Goal: Task Accomplishment & Management: Manage account settings

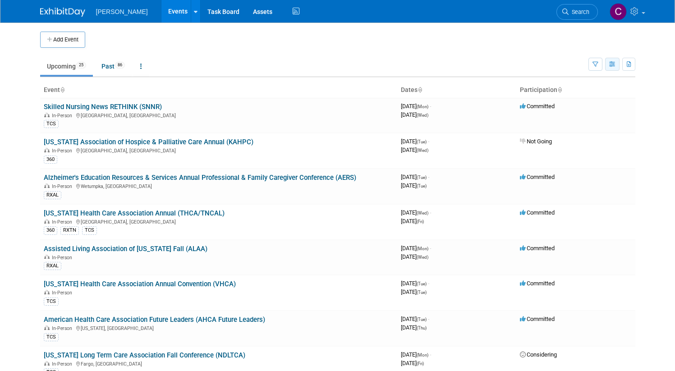
click at [615, 65] on icon "button" at bounding box center [613, 65] width 7 height 6
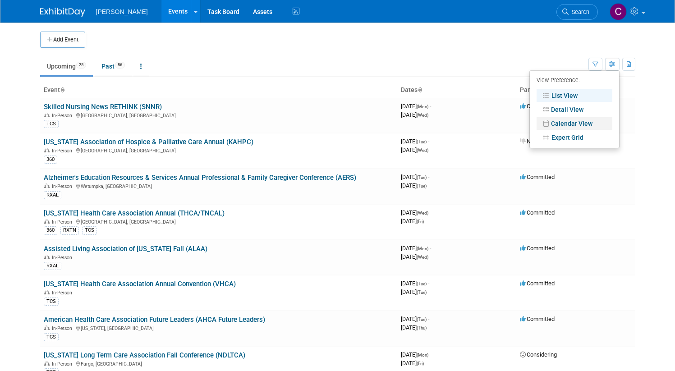
click at [581, 122] on link "Calendar View" at bounding box center [575, 123] width 76 height 13
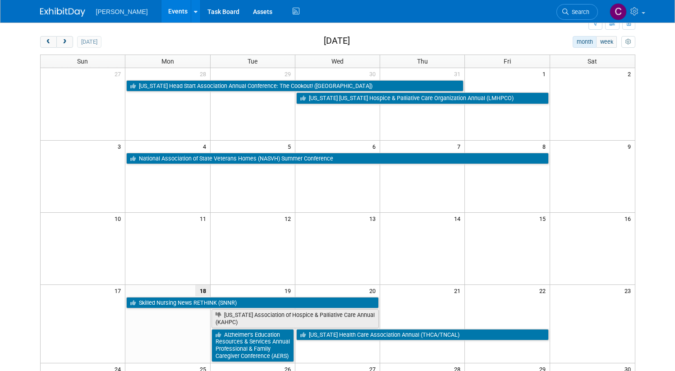
scroll to position [15, 0]
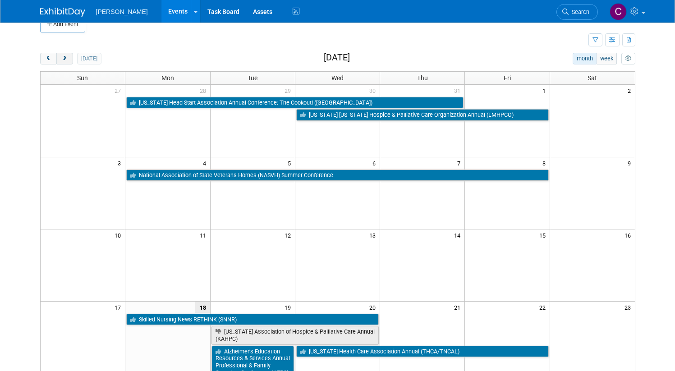
click at [61, 56] on span "next" at bounding box center [64, 59] width 7 height 6
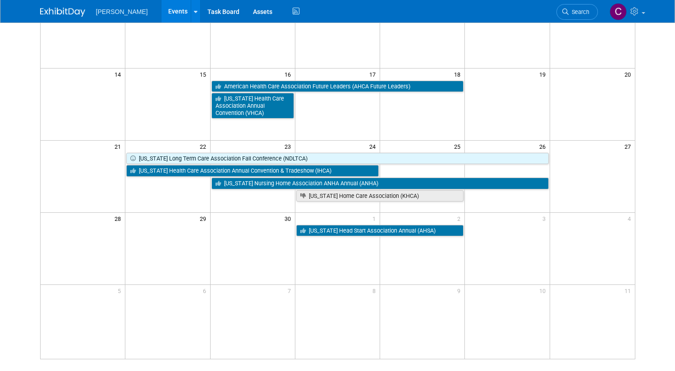
scroll to position [177, 0]
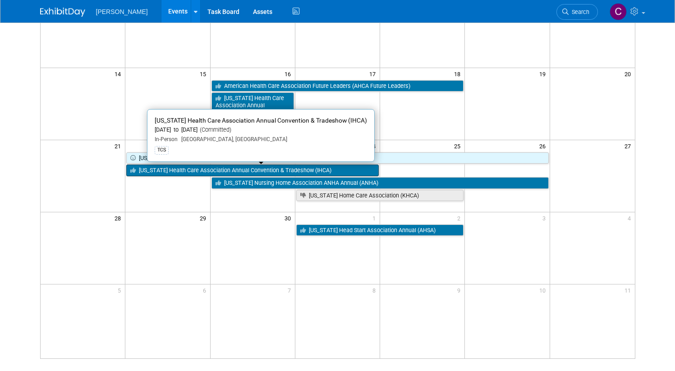
click at [155, 171] on link "[US_STATE] Health Care Association Annual Convention & Tradeshow (IHCA)" at bounding box center [252, 171] width 253 height 12
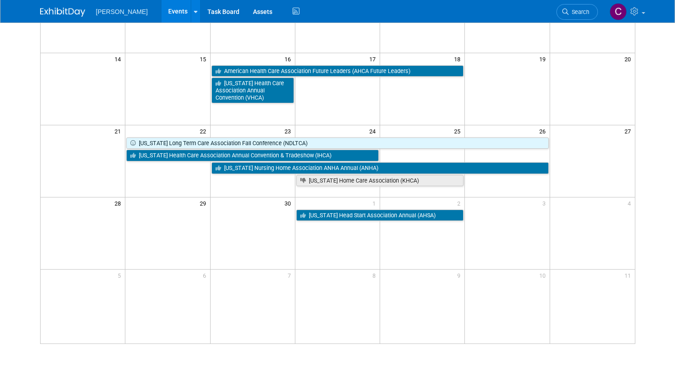
scroll to position [194, 0]
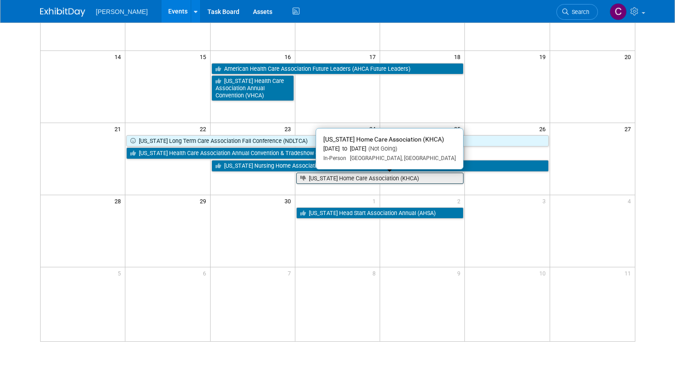
click at [326, 176] on link "[US_STATE] Home Care Association (KHCA)" at bounding box center [380, 179] width 168 height 12
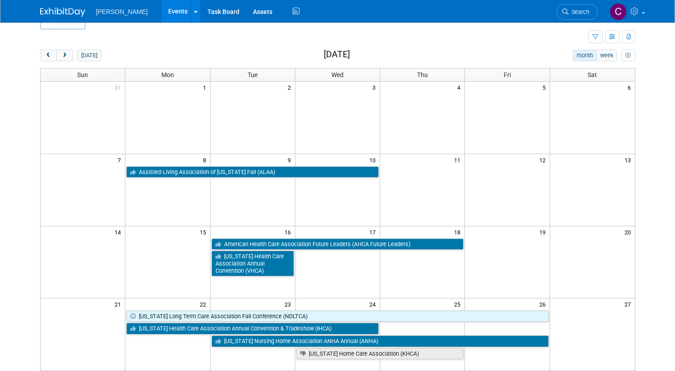
scroll to position [0, 0]
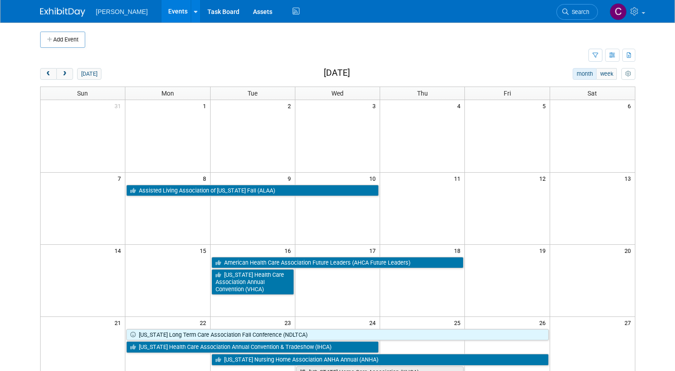
click at [60, 67] on div "Add Event New Event Duplicate Event Warning There is another event in your work…" at bounding box center [337, 289] width 609 height 532
click at [61, 77] on span "next" at bounding box center [64, 74] width 7 height 6
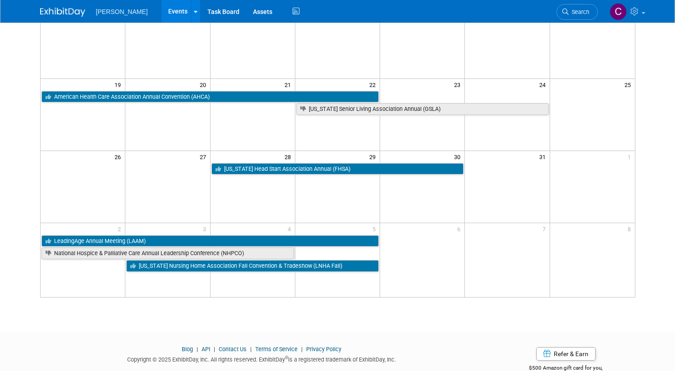
scroll to position [244, 0]
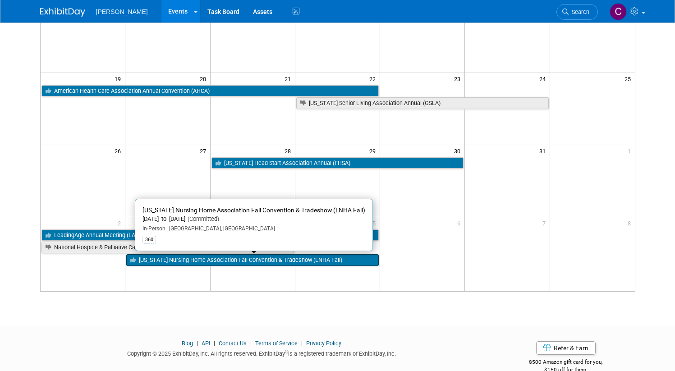
click at [202, 260] on link "[US_STATE] Nursing Home Association Fall Convention & Tradeshow (LNHA Fall)" at bounding box center [252, 260] width 253 height 12
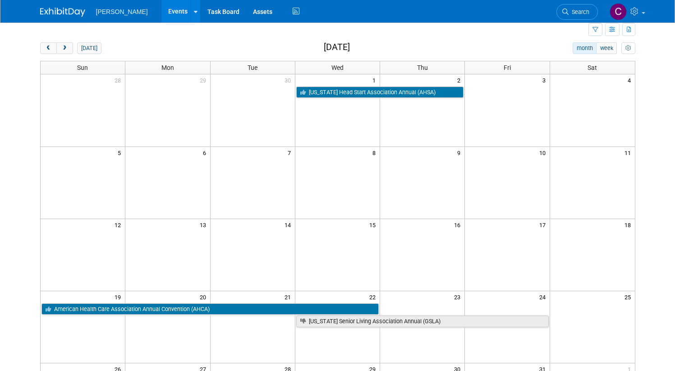
scroll to position [0, 0]
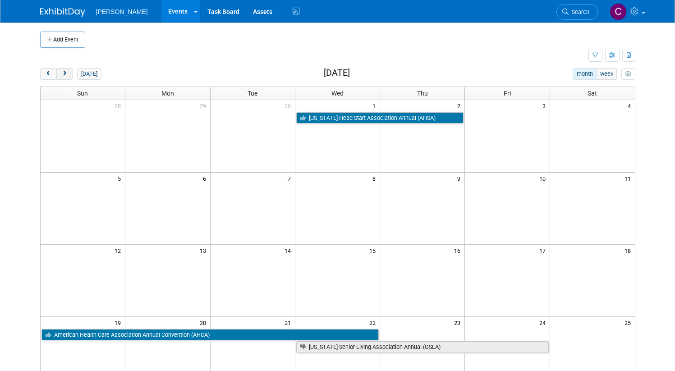
click at [60, 77] on button "next" at bounding box center [64, 74] width 17 height 12
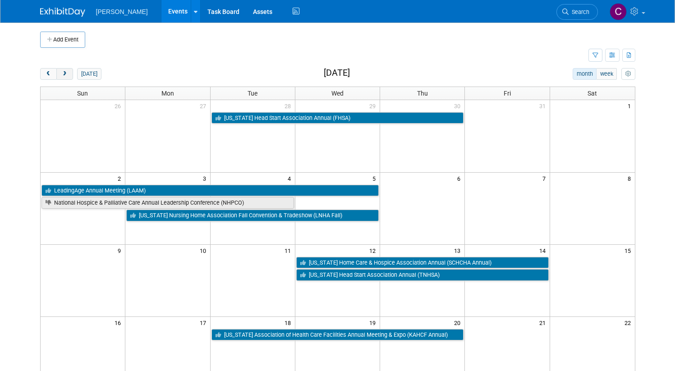
click at [60, 77] on button "next" at bounding box center [64, 74] width 17 height 12
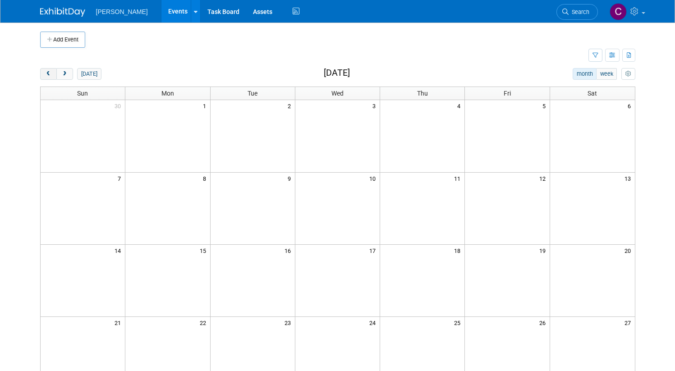
click at [45, 74] on span "prev" at bounding box center [48, 74] width 7 height 6
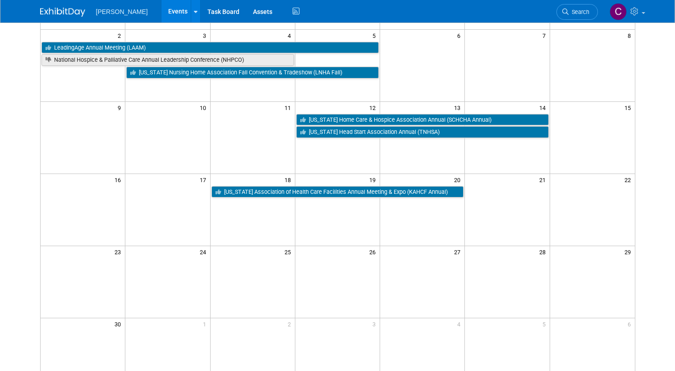
scroll to position [144, 0]
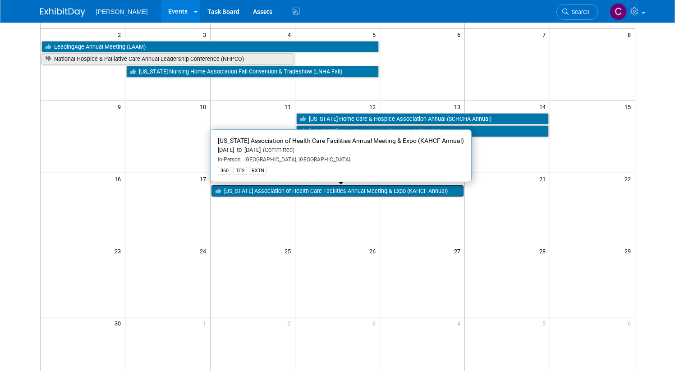
click at [241, 190] on link "Kentucky Association of Health Care Facilities Annual Meeting & Expo (KAHCF Ann…" at bounding box center [338, 191] width 253 height 12
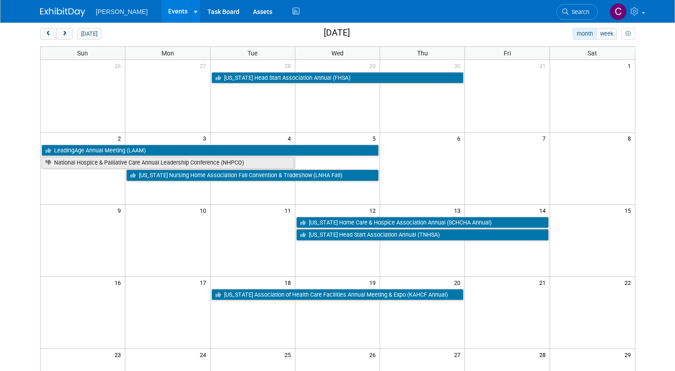
scroll to position [39, 0]
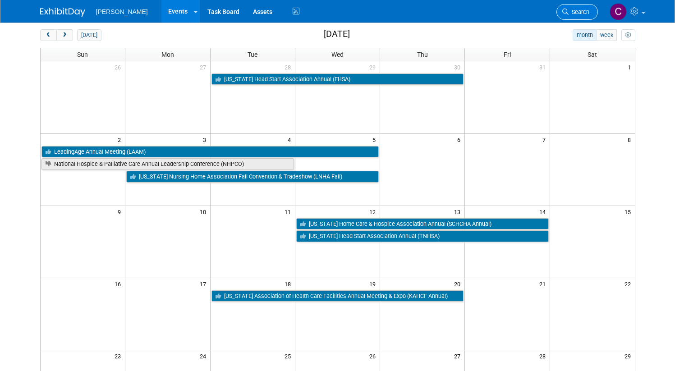
click at [586, 12] on span "Search" at bounding box center [579, 12] width 21 height 7
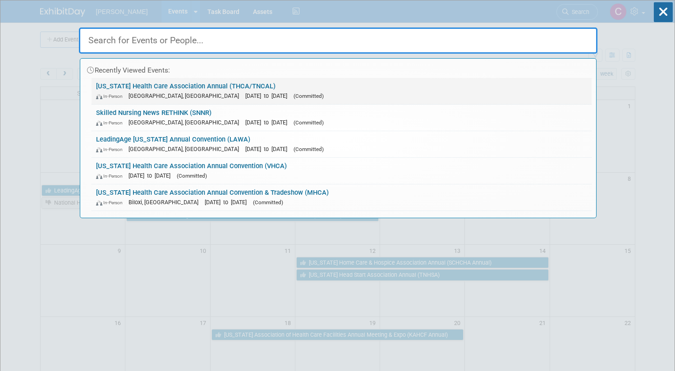
click at [195, 88] on link "Tennessee Health Care Association Annual (THCA/TNCAL) In-Person Nashville, TN A…" at bounding box center [342, 91] width 500 height 26
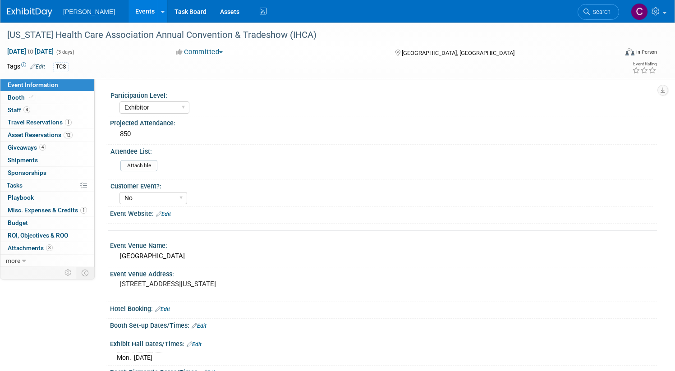
select select "Exhibitor"
select select "No"
click at [30, 110] on span "Staff 4" at bounding box center [19, 109] width 23 height 7
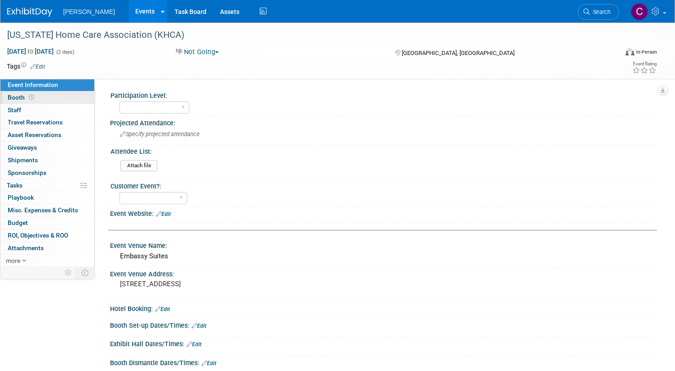
click at [36, 97] on span "Booth" at bounding box center [22, 97] width 28 height 7
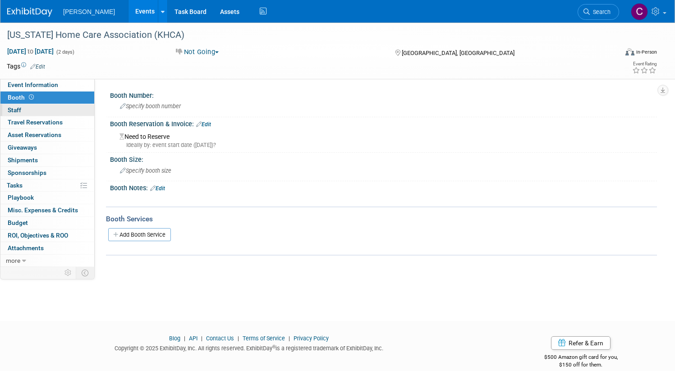
click at [21, 110] on span "Staff 0" at bounding box center [15, 109] width 14 height 7
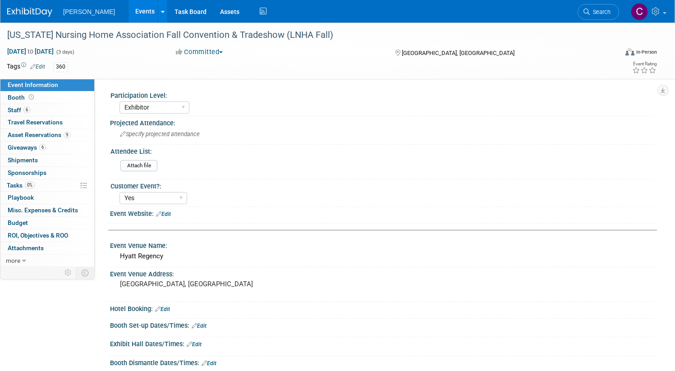
select select "Exhibitor"
select select "Yes"
click at [30, 107] on span "Staff 6" at bounding box center [19, 109] width 23 height 7
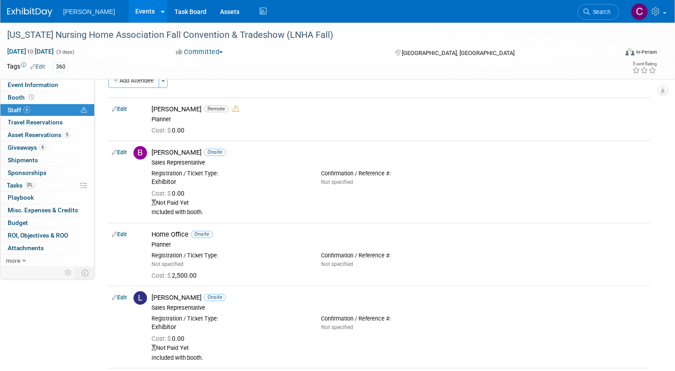
scroll to position [24, 0]
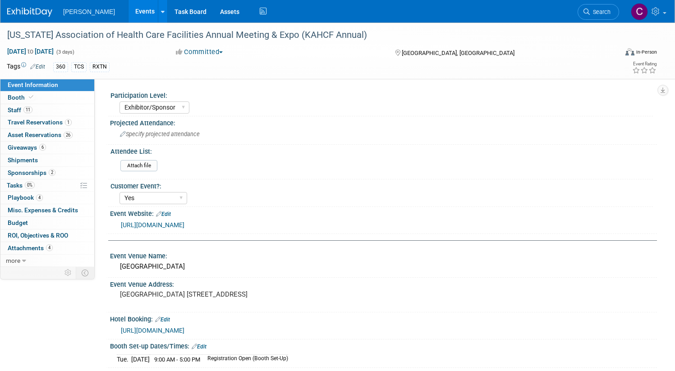
select select "Exhibitor/Sponsor"
select select "Yes"
click at [32, 107] on span "Staff 11" at bounding box center [20, 109] width 25 height 7
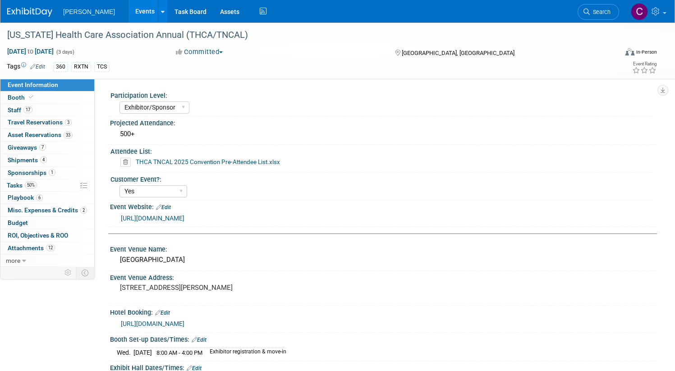
select select "Exhibitor/Sponsor"
select select "Yes"
click at [56, 174] on span "Sponsorships 1" at bounding box center [32, 172] width 48 height 7
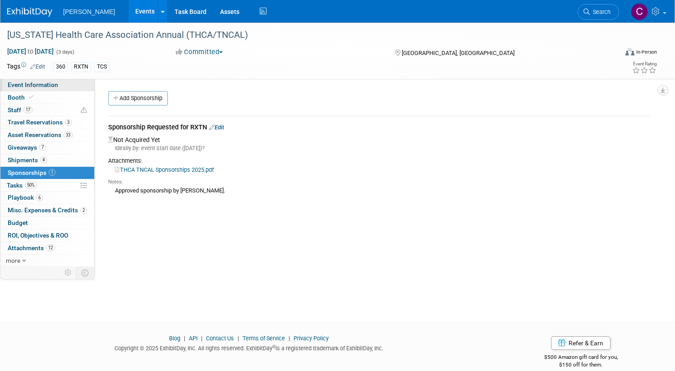
click at [58, 85] on span "Event Information" at bounding box center [33, 84] width 51 height 7
select select "Exhibitor/Sponsor"
select select "Yes"
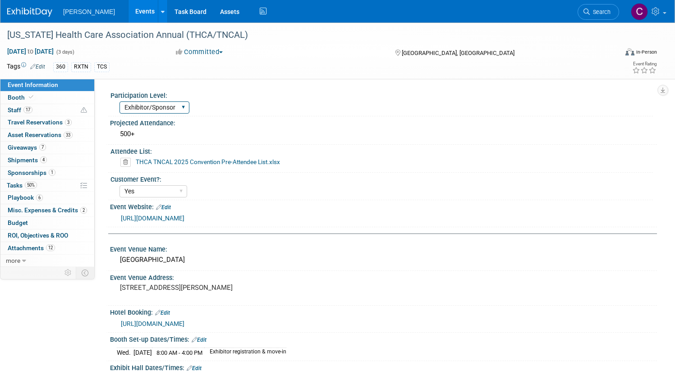
click at [167, 111] on select "Exhibitor Exhibitor/Sponsor" at bounding box center [155, 108] width 70 height 12
select select "Exhibitor"
click at [153, 102] on select "Exhibitor Exhibitor/Sponsor" at bounding box center [155, 108] width 70 height 12
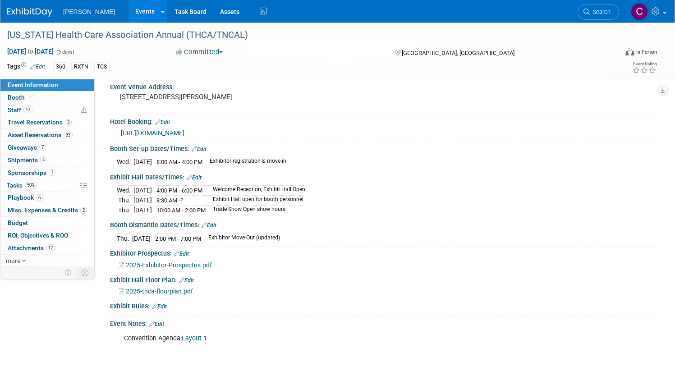
scroll to position [190, 0]
click at [35, 98] on span "Booth" at bounding box center [22, 97] width 28 height 7
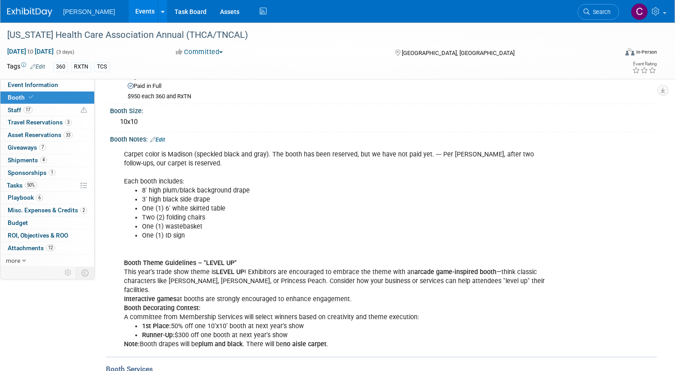
scroll to position [65, 0]
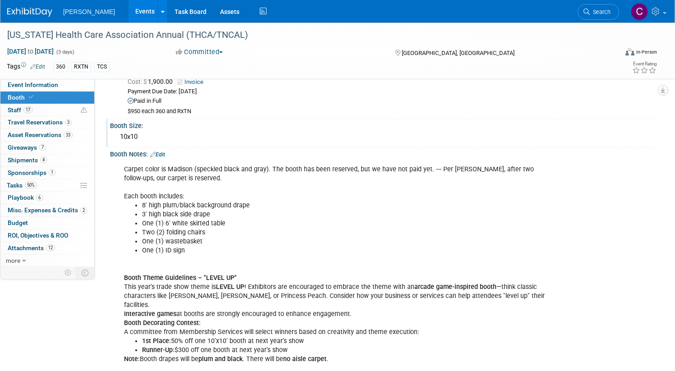
click at [169, 136] on div "10x10" at bounding box center [384, 137] width 534 height 14
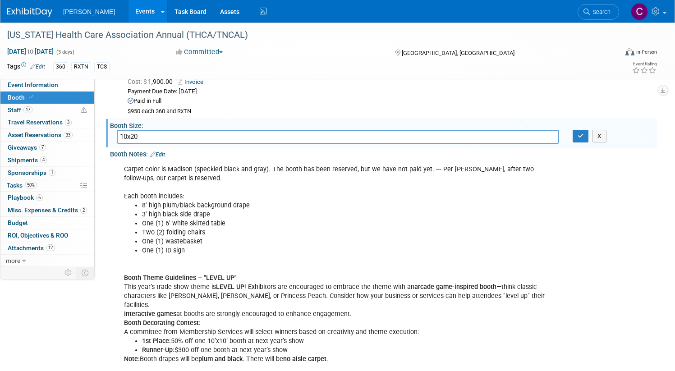
click at [177, 136] on input "10x20" at bounding box center [338, 137] width 443 height 14
type input "10x10"
click at [346, 208] on li "8' high plum/black background drape" at bounding box center [344, 205] width 405 height 9
click at [578, 134] on icon "button" at bounding box center [581, 136] width 6 height 6
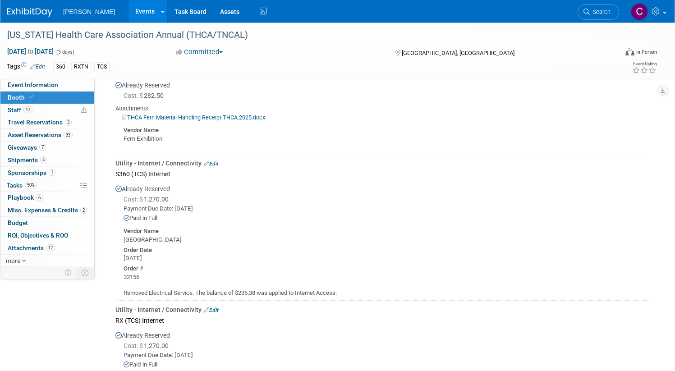
scroll to position [1214, 0]
click at [32, 110] on span "Staff 17" at bounding box center [20, 109] width 25 height 7
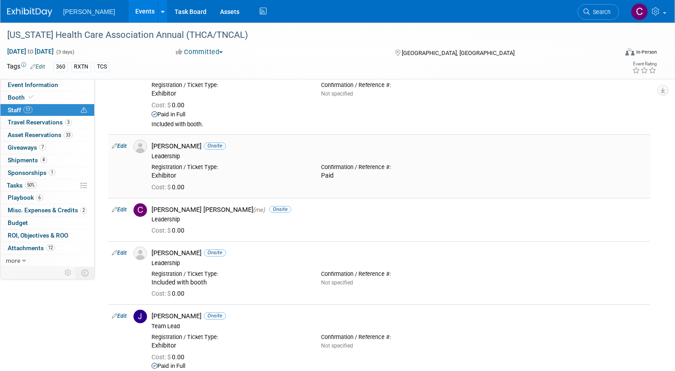
scroll to position [253, 0]
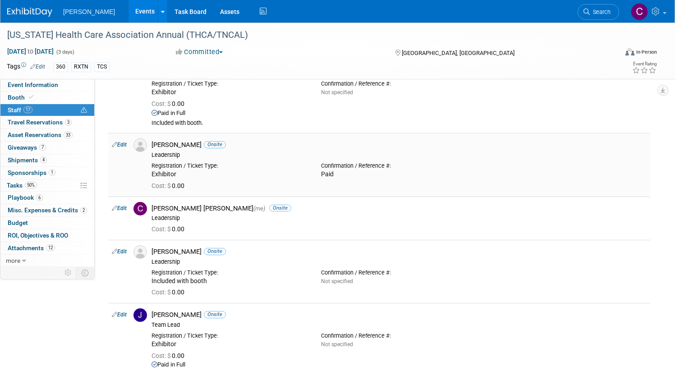
click at [127, 144] on link "Edit" at bounding box center [119, 145] width 15 height 6
select select "f87dec08-3b82-4d43-942b-360e4e6e64b5"
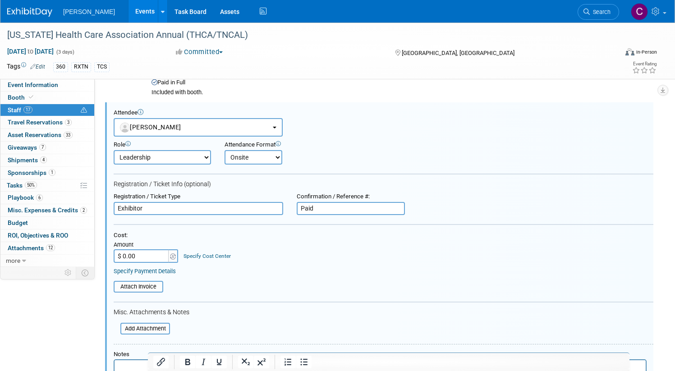
scroll to position [0, 0]
click at [203, 159] on select "Attend Demonstrator Host Leadership Planner Presenter Sales Representative" at bounding box center [162, 157] width 97 height 14
click at [147, 150] on select "Attend Demonstrator Host Leadership Planner Presenter Sales Representative" at bounding box center [162, 157] width 97 height 14
click at [196, 156] on select "Attend Demonstrator Host Leadership Planner Presenter Sales Representative" at bounding box center [162, 157] width 97 height 14
select select "4"
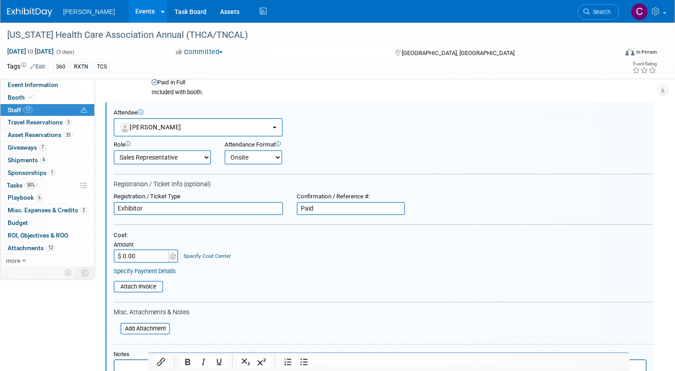
click at [147, 150] on select "Attend Demonstrator Host Leadership Planner Presenter Sales Representative" at bounding box center [162, 157] width 97 height 14
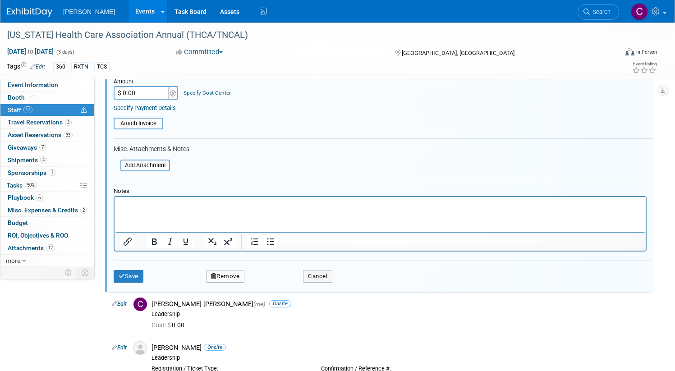
scroll to position [461, 0]
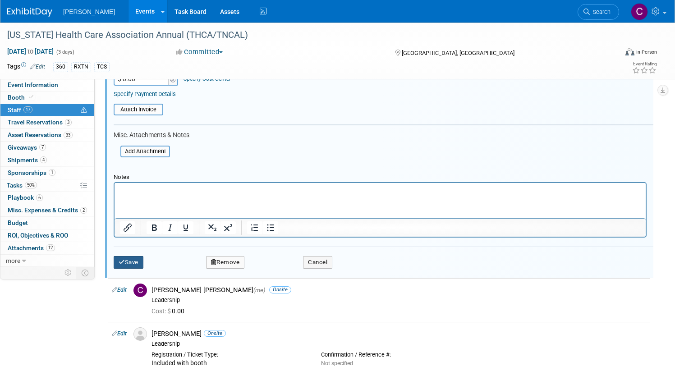
click at [143, 260] on button "Save" at bounding box center [129, 262] width 30 height 13
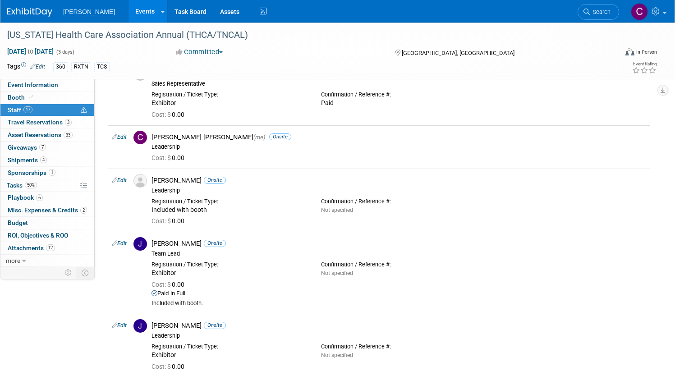
scroll to position [322, 0]
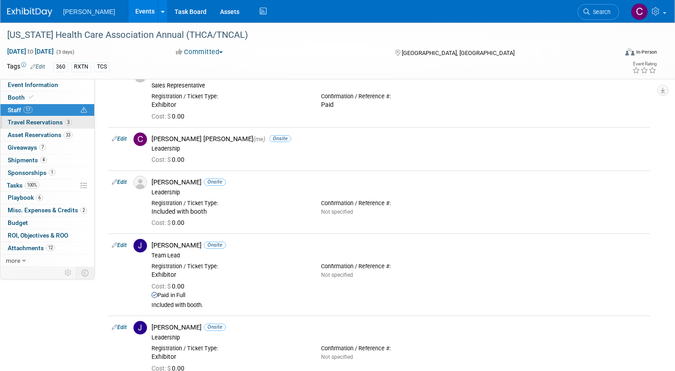
click at [72, 121] on span "Travel Reservations 3" at bounding box center [40, 122] width 64 height 7
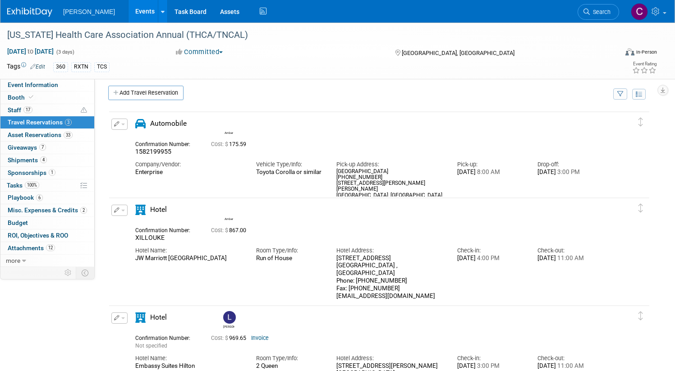
scroll to position [0, 0]
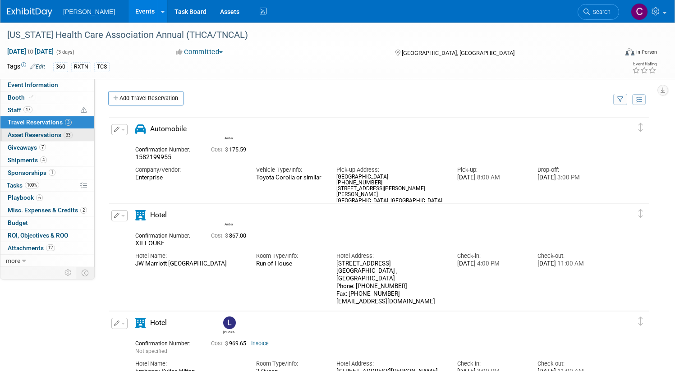
click at [73, 135] on span "Asset Reservations 33" at bounding box center [40, 134] width 65 height 7
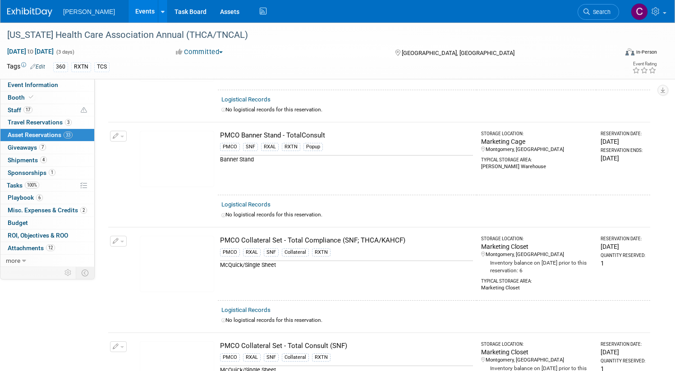
scroll to position [634, 0]
click at [203, 148] on img at bounding box center [177, 158] width 74 height 56
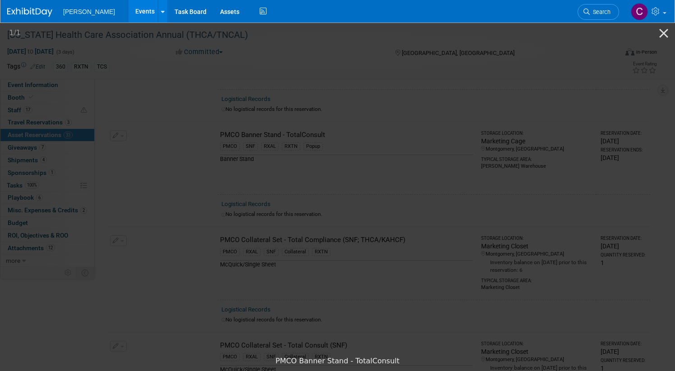
click at [96, 95] on picture at bounding box center [337, 186] width 675 height 331
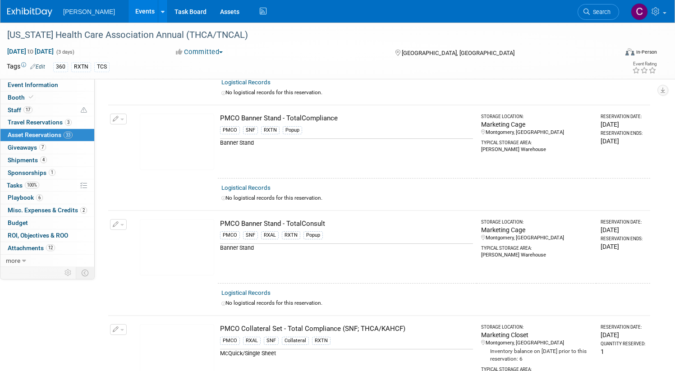
scroll to position [542, 0]
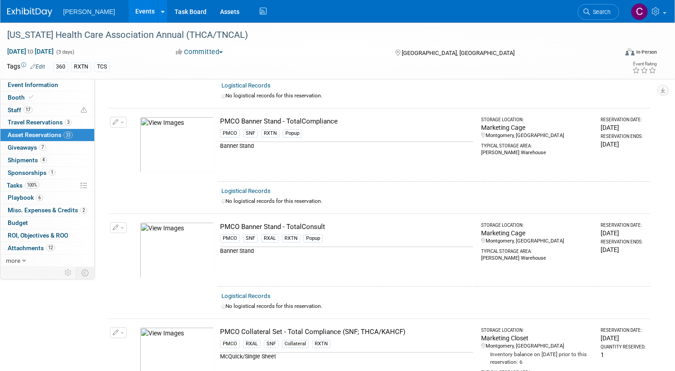
click at [214, 135] on img at bounding box center [177, 145] width 74 height 56
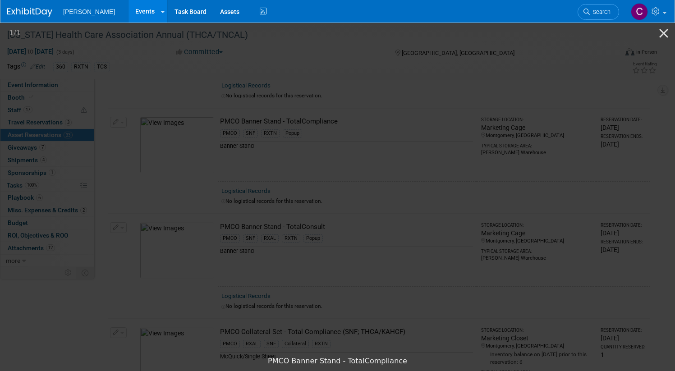
click at [23, 110] on picture at bounding box center [337, 186] width 675 height 331
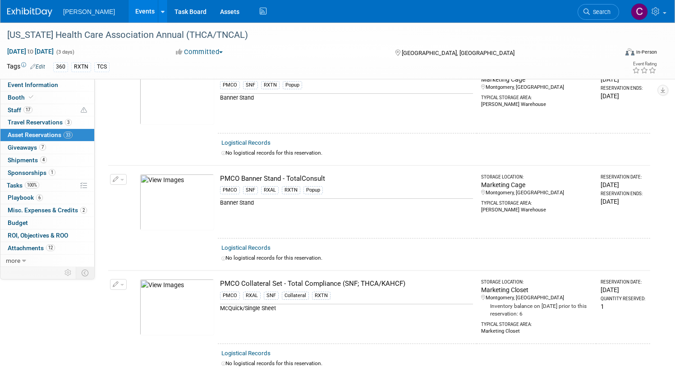
scroll to position [590, 0]
click at [46, 149] on span "Giveaways 7" at bounding box center [27, 147] width 38 height 7
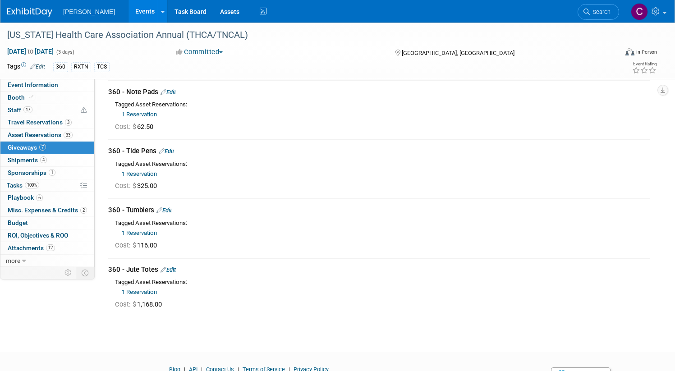
scroll to position [212, 0]
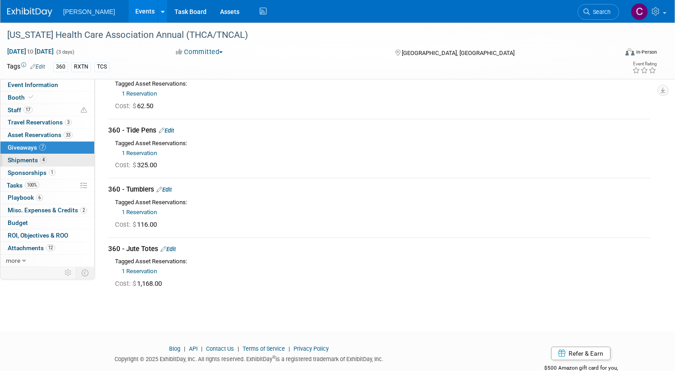
click at [47, 160] on span "Shipments 4" at bounding box center [27, 160] width 39 height 7
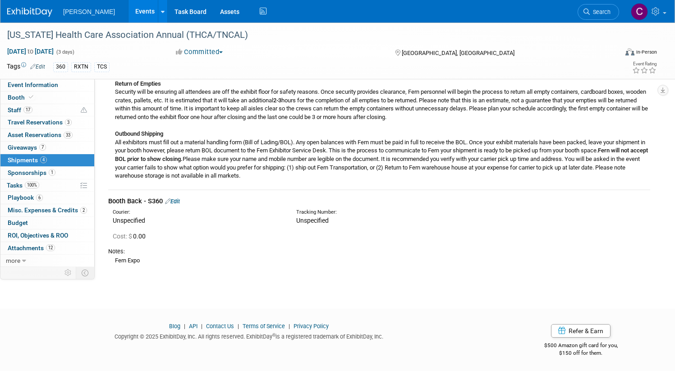
scroll to position [379, 0]
click at [51, 173] on span "Sponsorships 1" at bounding box center [32, 172] width 48 height 7
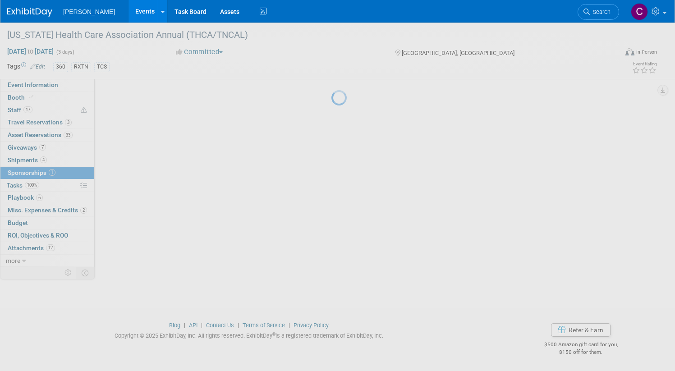
scroll to position [0, 0]
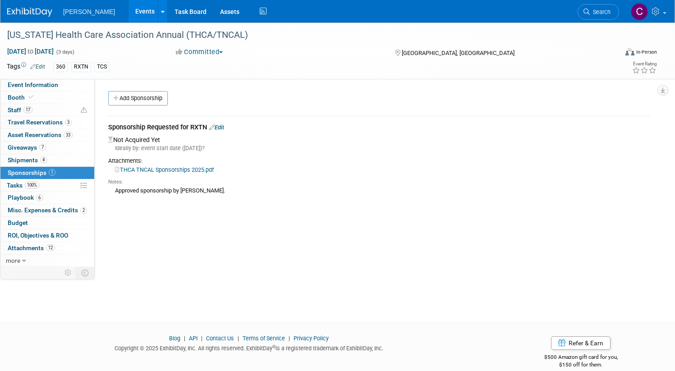
click at [224, 126] on link "Edit" at bounding box center [216, 127] width 15 height 7
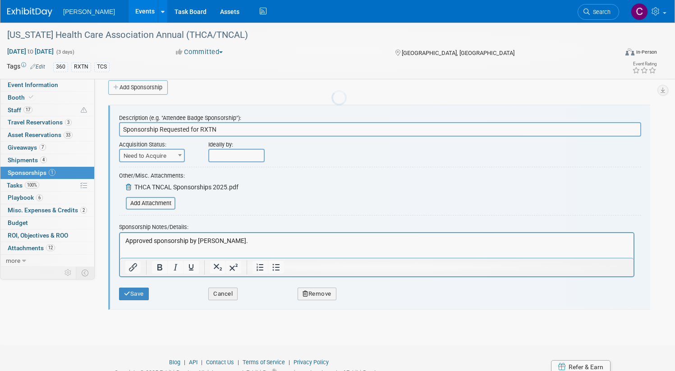
scroll to position [14, 0]
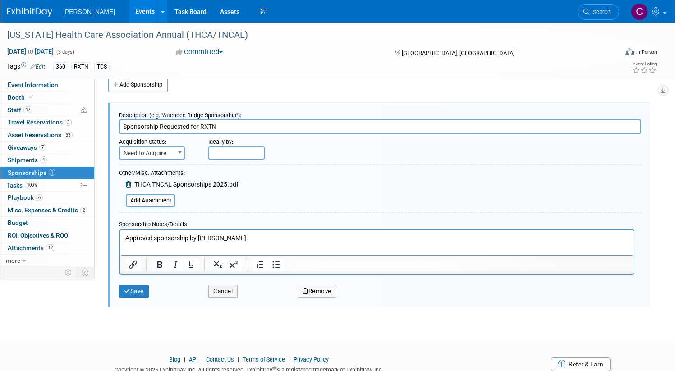
click at [327, 291] on button "Remove" at bounding box center [317, 291] width 39 height 13
click at [380, 296] on link "Yes" at bounding box center [367, 298] width 26 height 14
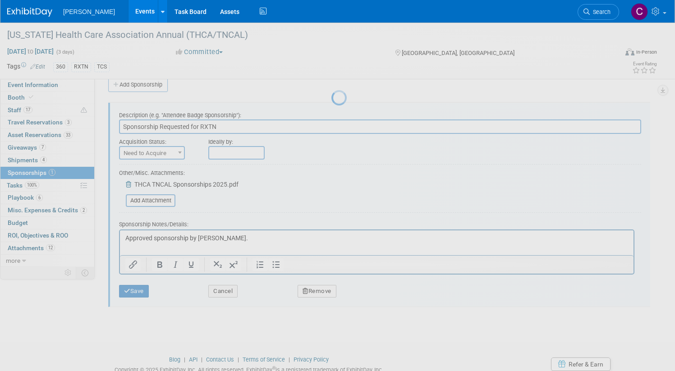
scroll to position [13, 0]
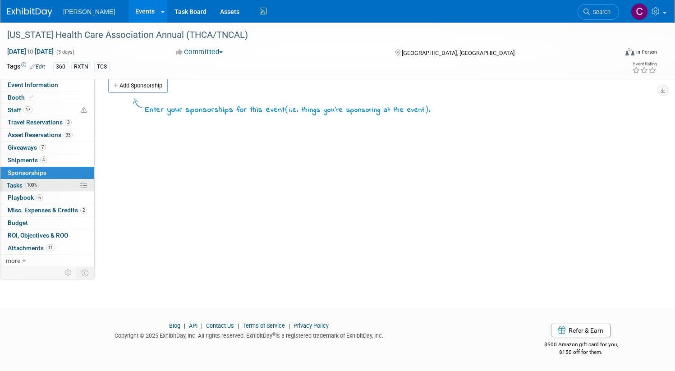
click at [39, 184] on span "Tasks 100%" at bounding box center [23, 185] width 32 height 7
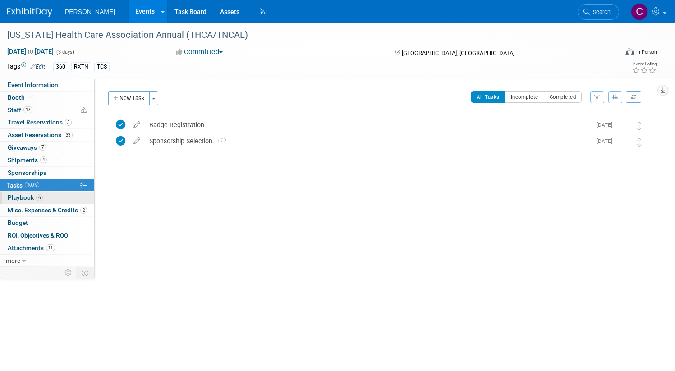
click at [43, 200] on span "Playbook 6" at bounding box center [25, 197] width 35 height 7
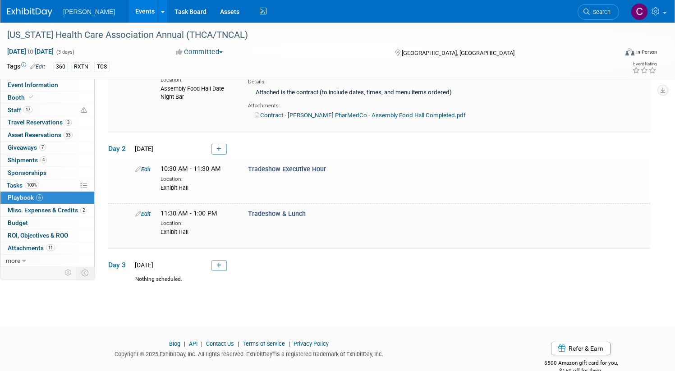
scroll to position [456, 0]
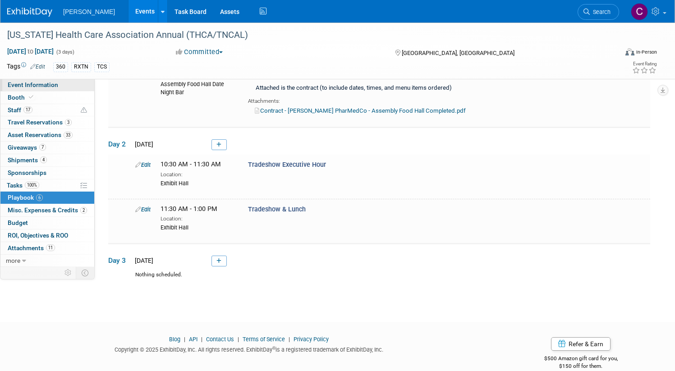
click at [58, 87] on span "Event Information" at bounding box center [33, 84] width 51 height 7
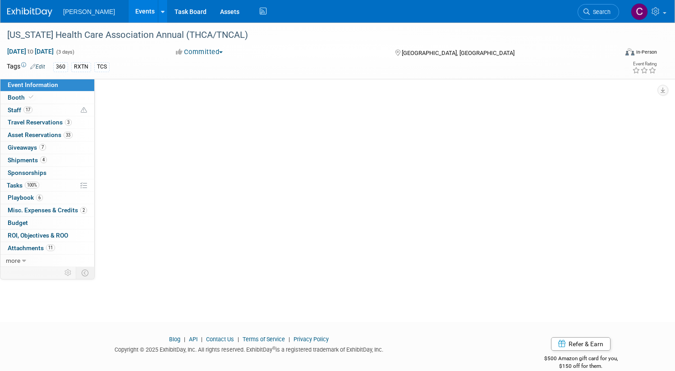
scroll to position [0, 0]
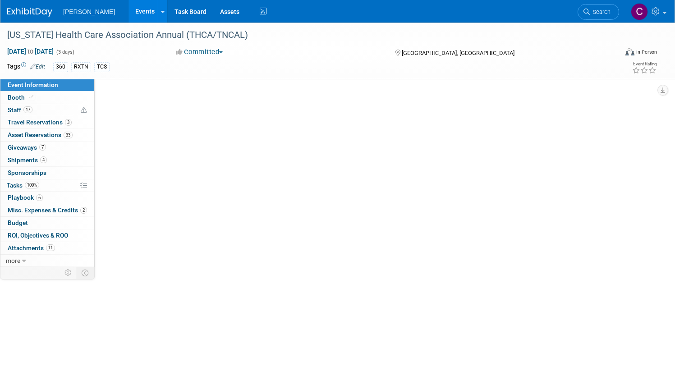
select select "Exhibitor"
select select "Yes"
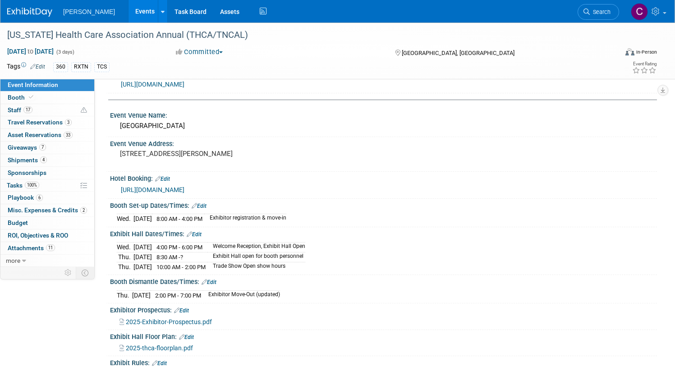
scroll to position [138, 0]
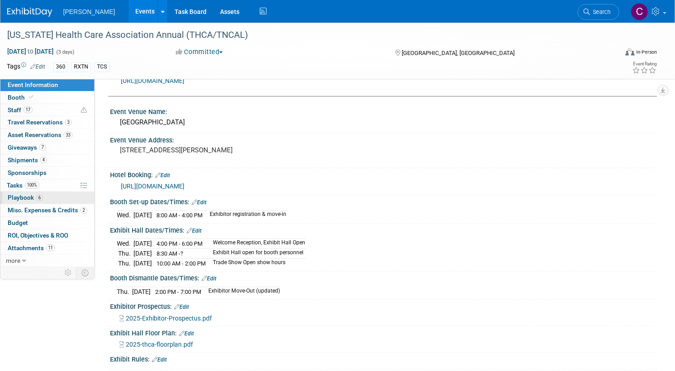
click at [43, 199] on span "Playbook 6" at bounding box center [25, 197] width 35 height 7
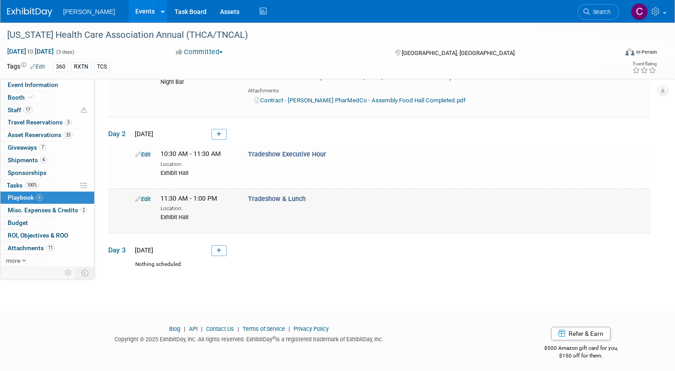
scroll to position [467, 0]
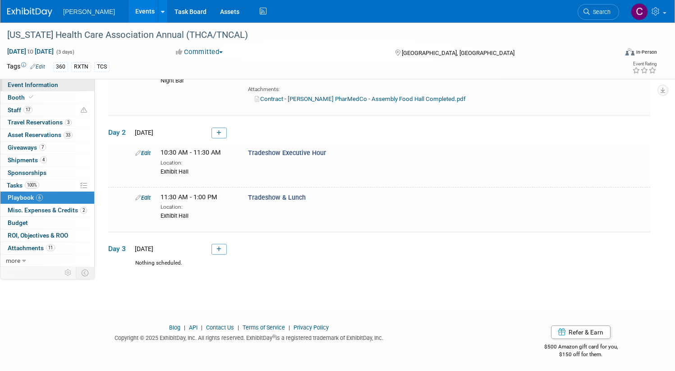
click at [58, 83] on span "Event Information" at bounding box center [33, 84] width 51 height 7
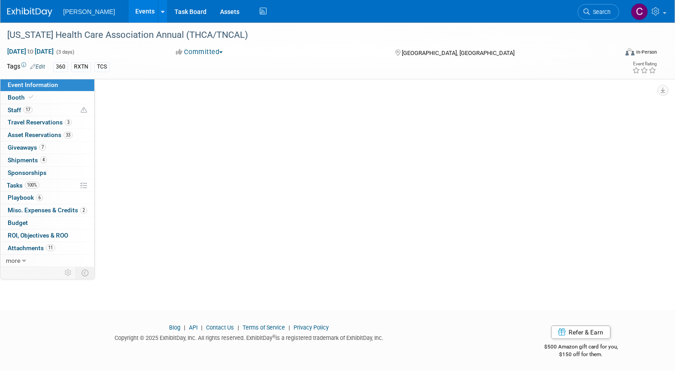
scroll to position [0, 0]
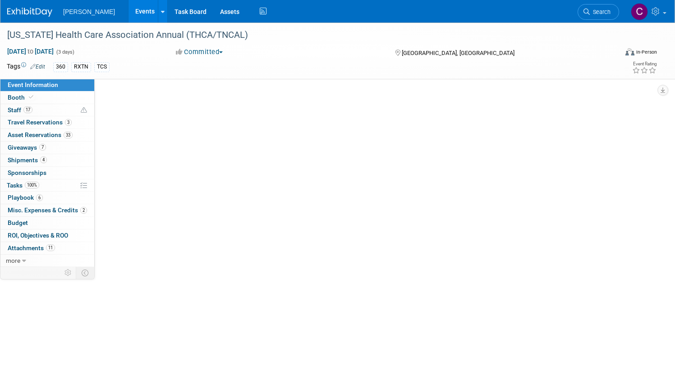
select select "Exhibitor"
select select "Yes"
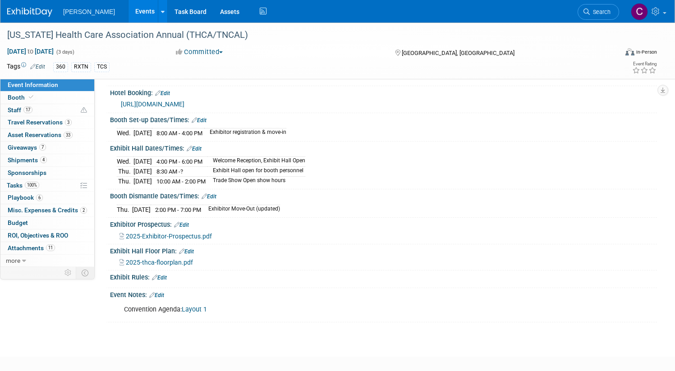
scroll to position [221, 0]
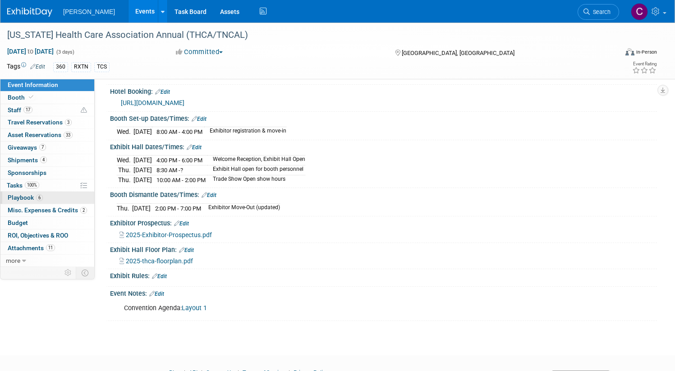
click at [43, 196] on span "Playbook 6" at bounding box center [25, 197] width 35 height 7
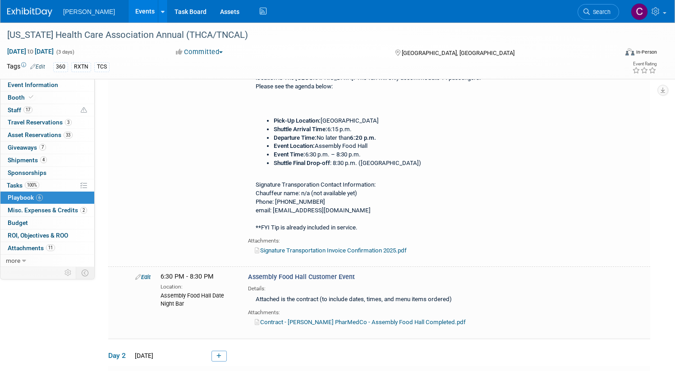
scroll to position [467, 0]
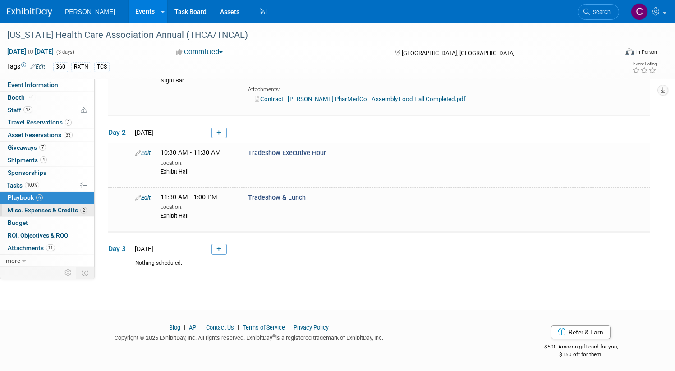
click at [71, 209] on span "Misc. Expenses & Credits 2" at bounding box center [47, 210] width 79 height 7
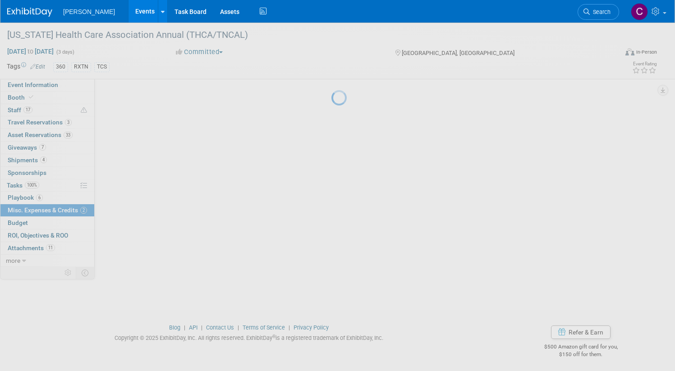
scroll to position [0, 0]
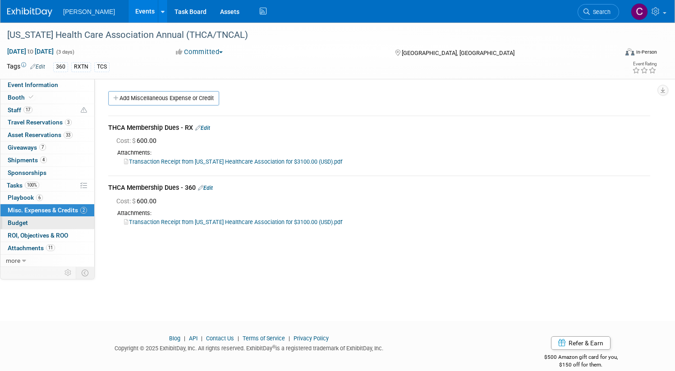
click at [28, 225] on span "Budget" at bounding box center [18, 222] width 20 height 7
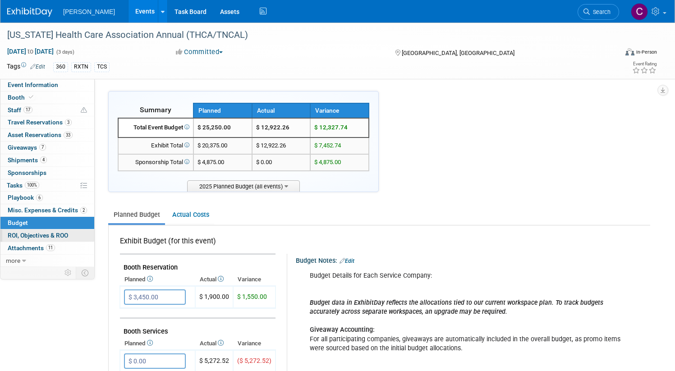
click at [68, 235] on span "ROI, Objectives & ROO 0" at bounding box center [38, 235] width 60 height 7
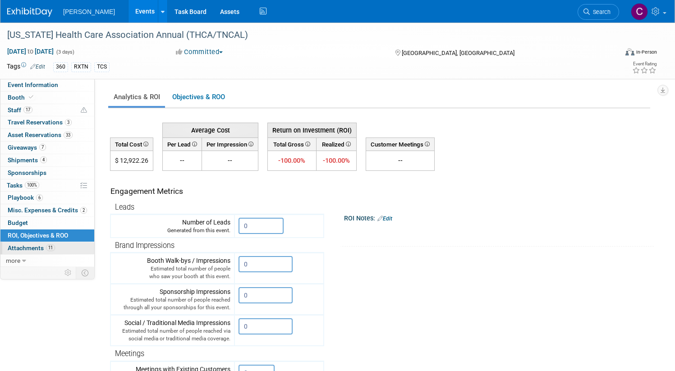
click at [55, 248] on span "Attachments 11" at bounding box center [31, 248] width 47 height 7
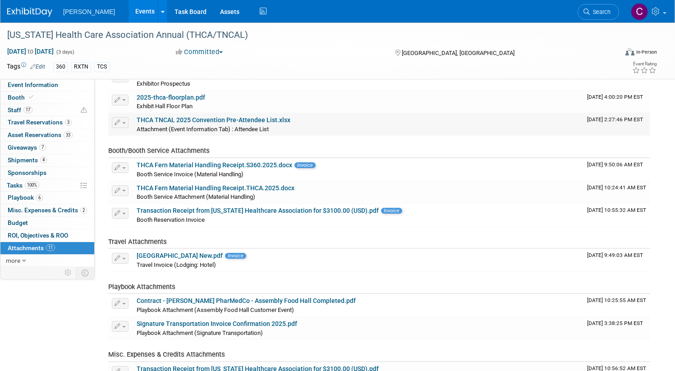
scroll to position [39, 0]
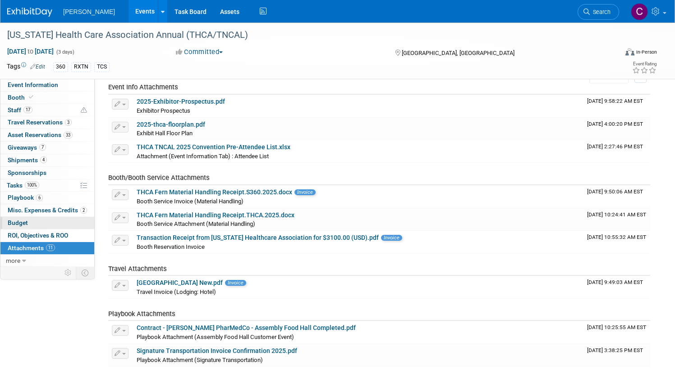
click at [28, 220] on span "Budget" at bounding box center [18, 222] width 20 height 7
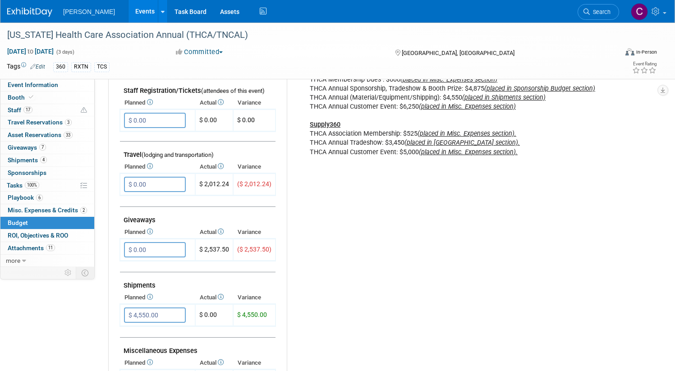
scroll to position [300, 0]
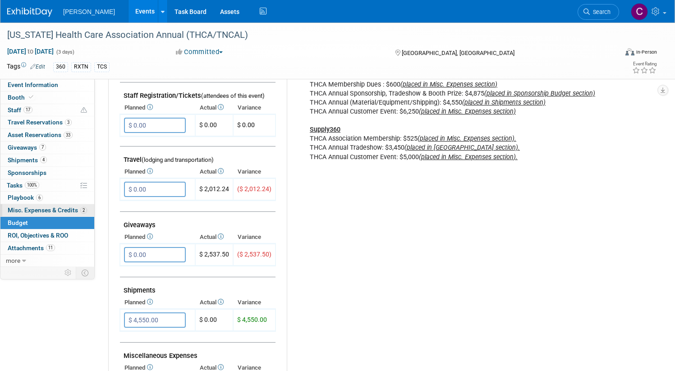
click at [81, 214] on span "Misc. Expenses & Credits 2" at bounding box center [47, 210] width 79 height 7
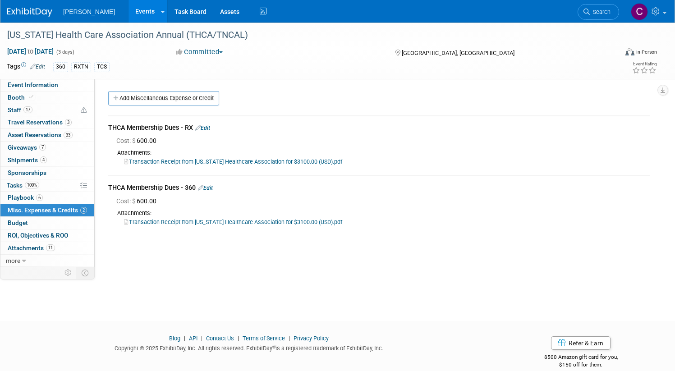
click at [219, 63] on div "360 RXTN TCS" at bounding box center [300, 67] width 494 height 10
